Goal: Check status: Check status

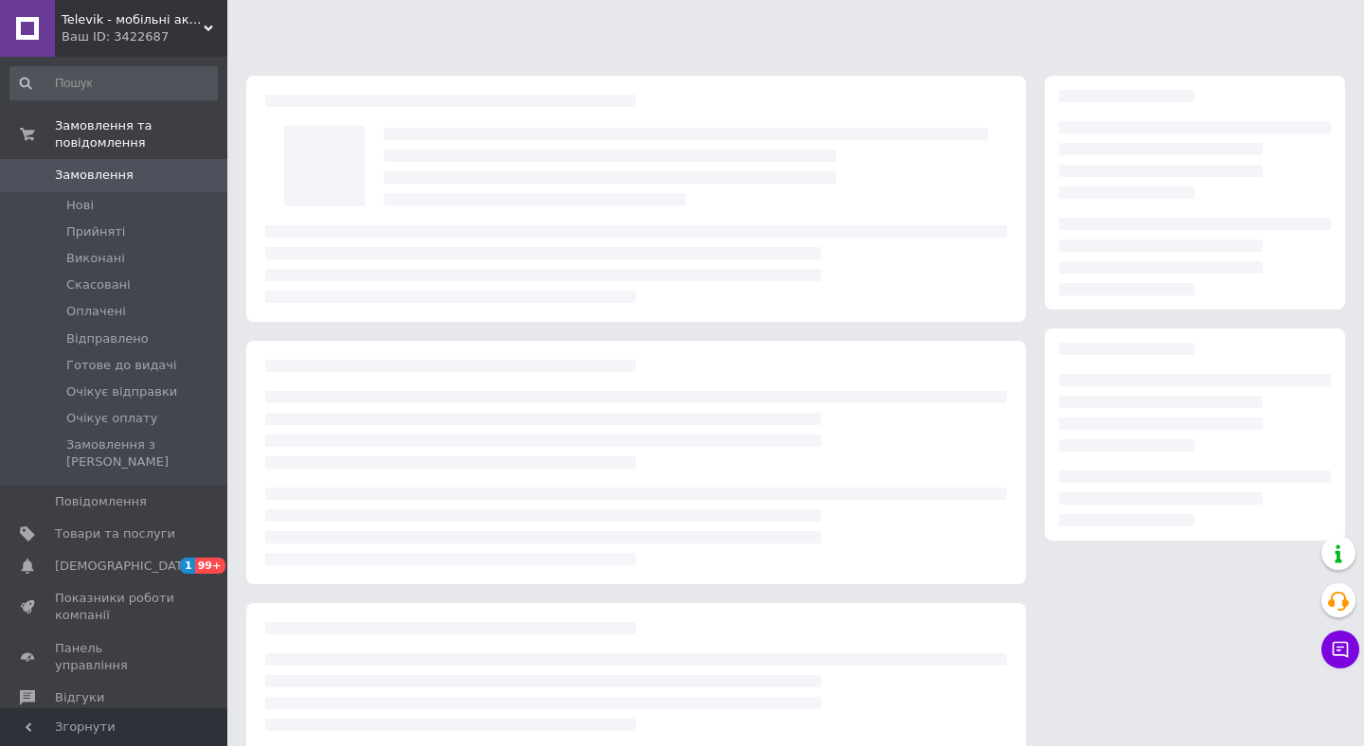
scroll to position [32, 0]
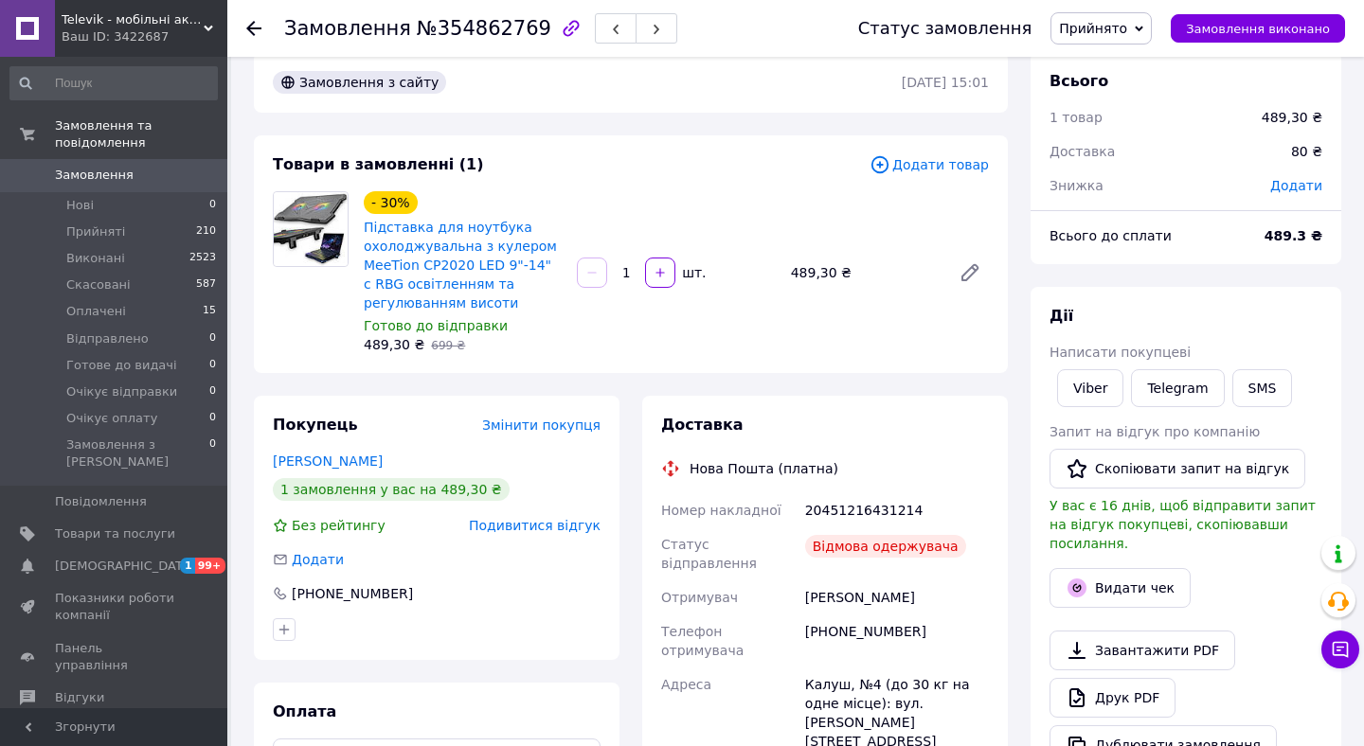
click at [838, 510] on div "20451216431214" at bounding box center [896, 510] width 191 height 34
copy div "20451216431214"
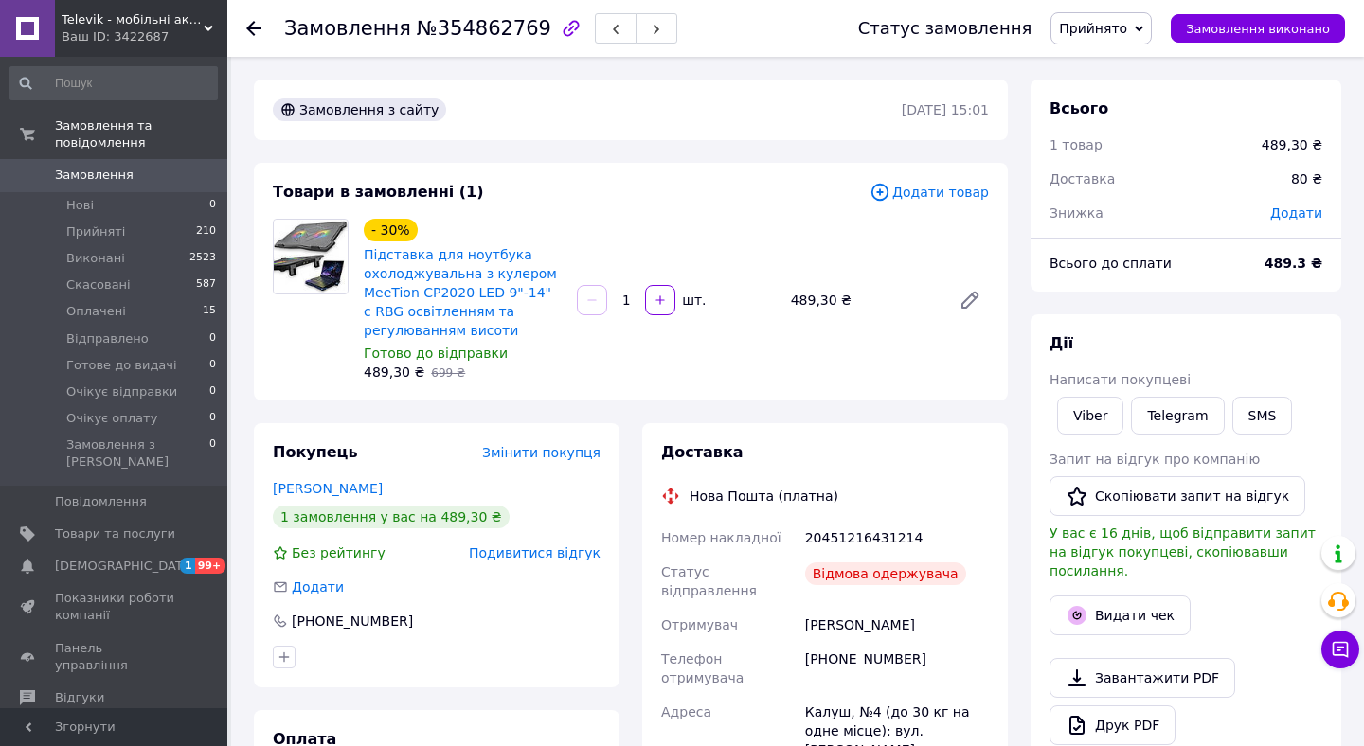
click at [495, 28] on span "№354862769" at bounding box center [484, 28] width 134 height 23
copy span "354862769"
